Goal: Information Seeking & Learning: Learn about a topic

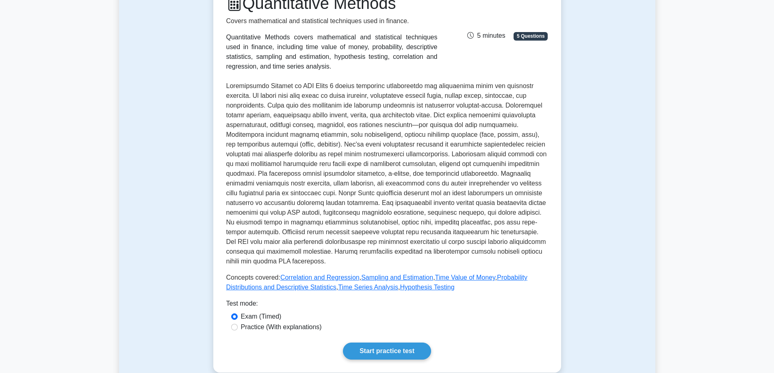
scroll to position [203, 0]
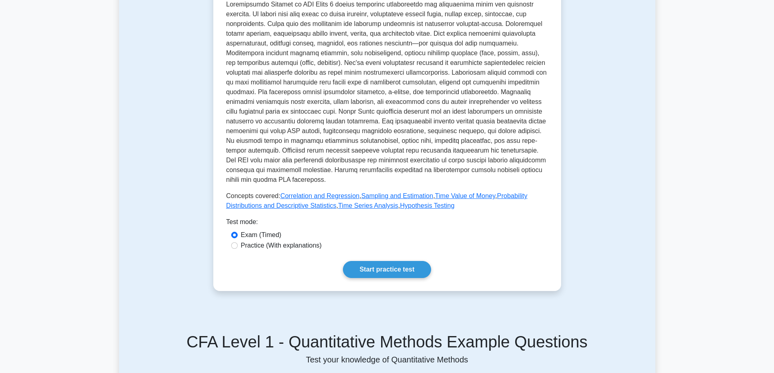
click at [291, 245] on label "Practice (With explanations)" at bounding box center [281, 246] width 81 height 10
click at [238, 245] on input "Practice (With explanations)" at bounding box center [234, 245] width 6 height 6
radio input "true"
click at [378, 267] on link "Start practice test" at bounding box center [387, 269] width 88 height 17
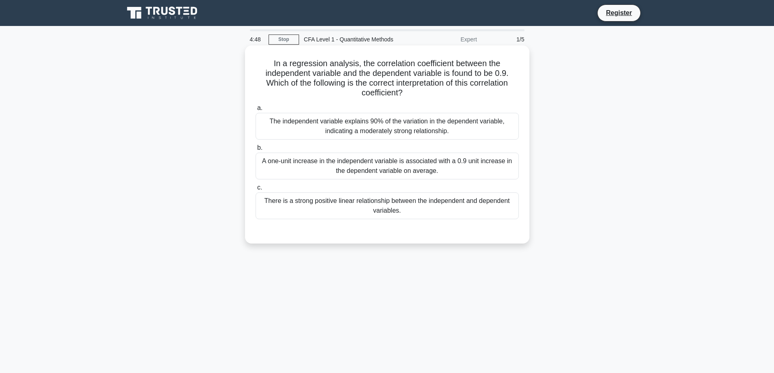
click at [356, 199] on div "There is a strong positive linear relationship between the independent and depe…" at bounding box center [386, 205] width 263 height 27
click at [255, 190] on input "c. There is a strong positive linear relationship between the independent and d…" at bounding box center [255, 187] width 0 height 5
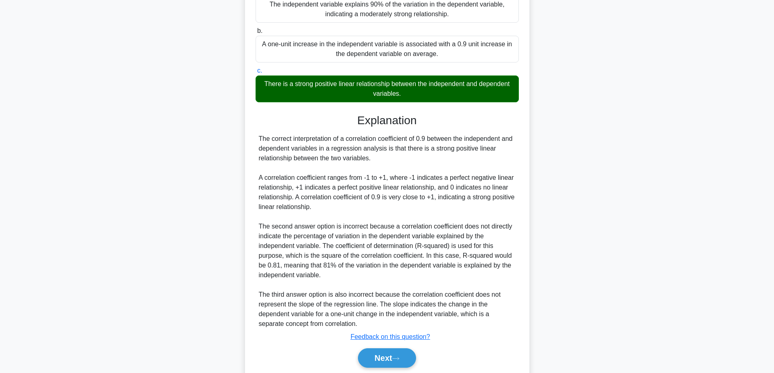
scroll to position [147, 0]
